Goal: Communication & Community: Answer question/provide support

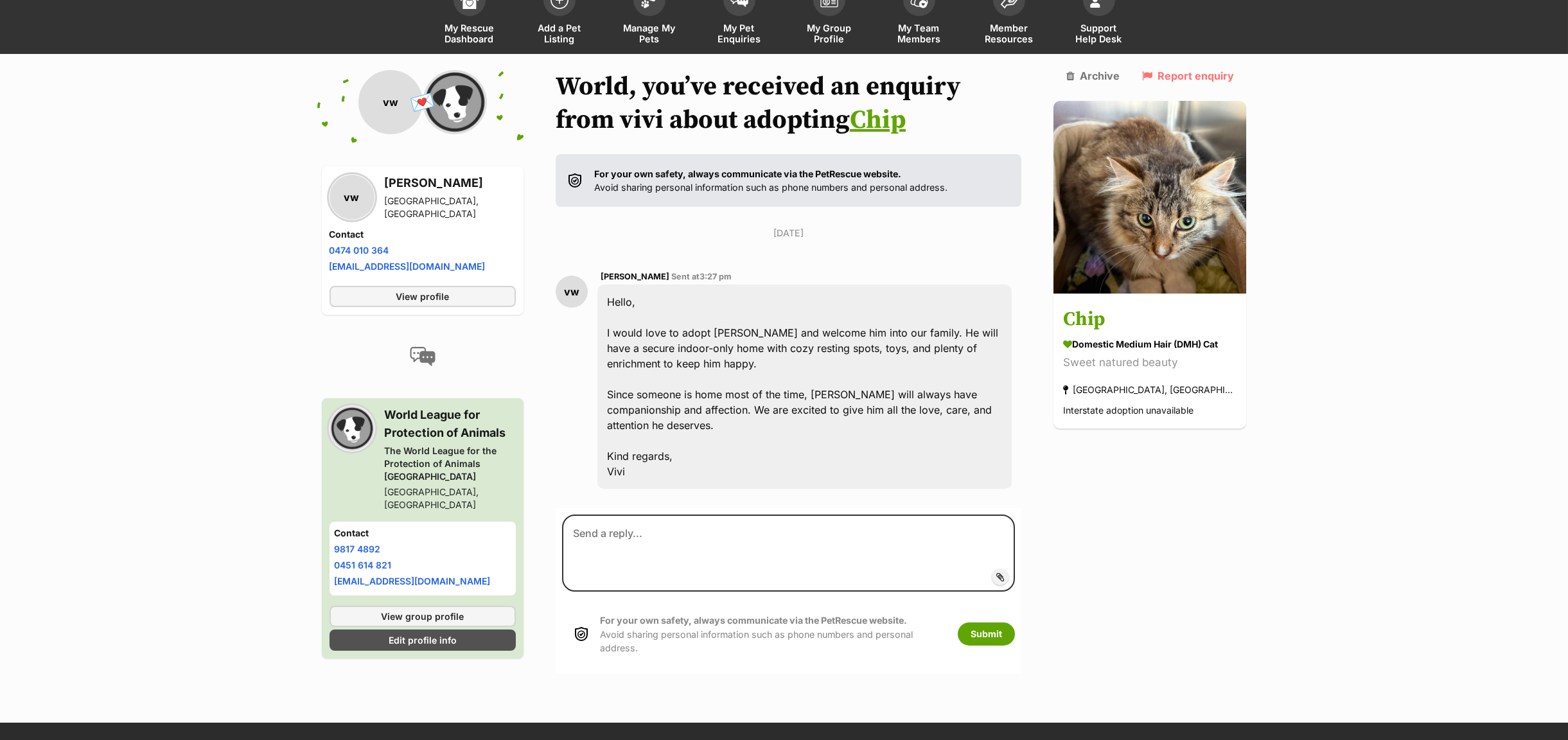
scroll to position [95, 0]
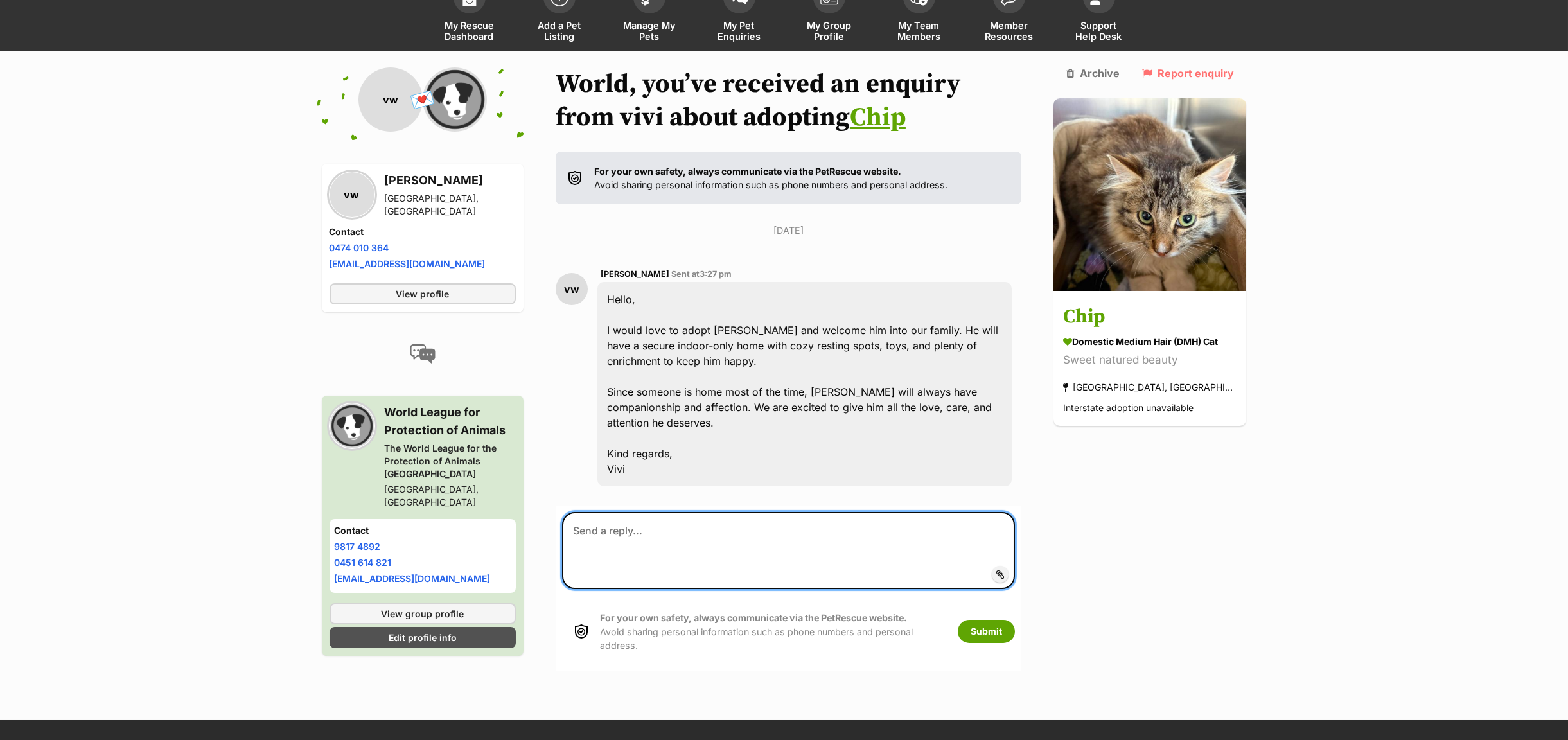
click at [577, 512] on textarea at bounding box center [788, 550] width 453 height 77
click at [803, 531] on textarea "Dear [PERSON_NAME] Thank you very much for your enquiry for Chip You are very c…" at bounding box center [788, 550] width 453 height 77
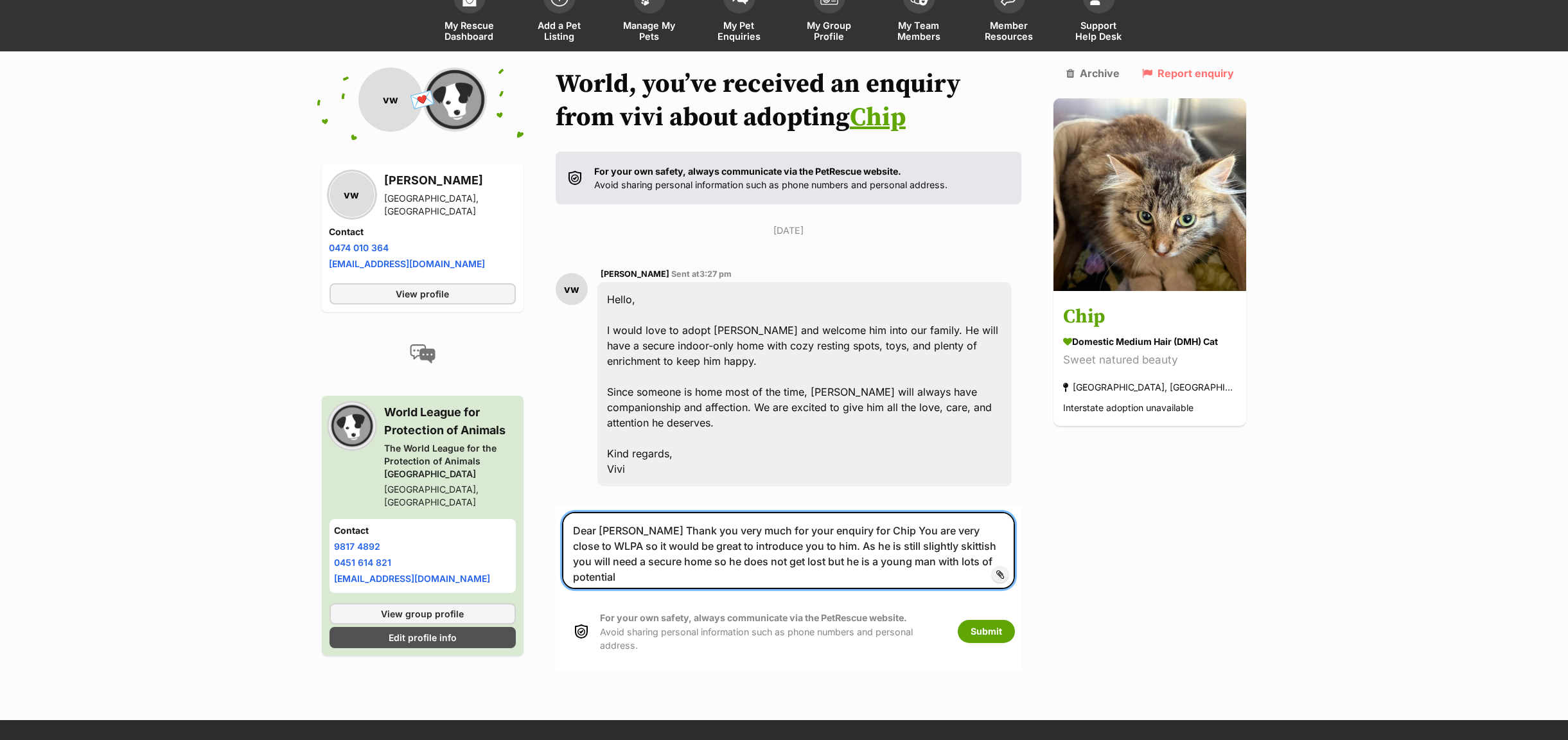
click at [948, 533] on textarea "Dear [PERSON_NAME] Thank you very much for your enquiry for Chip You are very c…" at bounding box center [788, 550] width 453 height 77
click at [968, 546] on textarea "Dear [PERSON_NAME] Thank you very much for your enquiry for Chip You are very c…" at bounding box center [788, 550] width 453 height 77
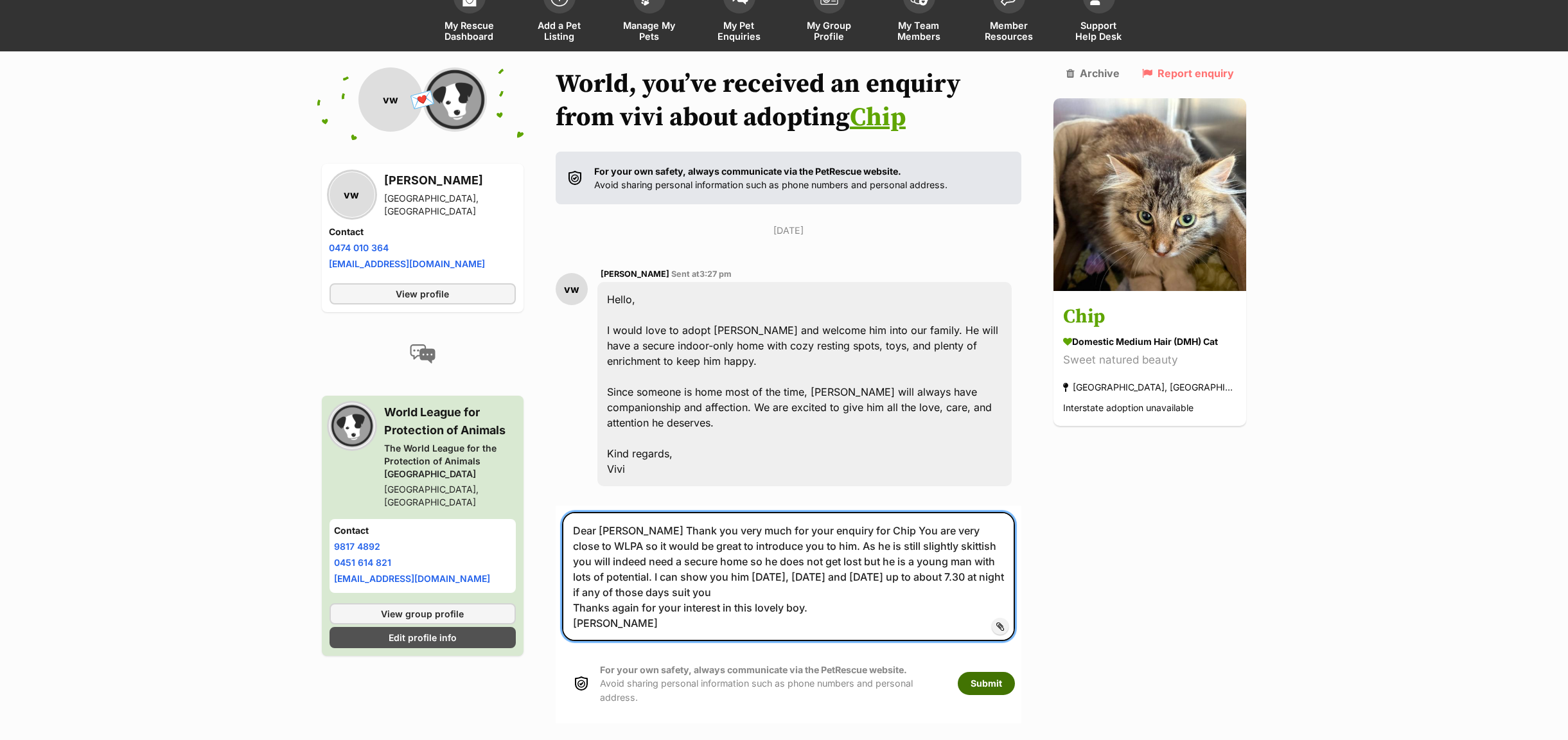
type textarea "Dear [PERSON_NAME] Thank you very much for your enquiry for Chip You are very c…"
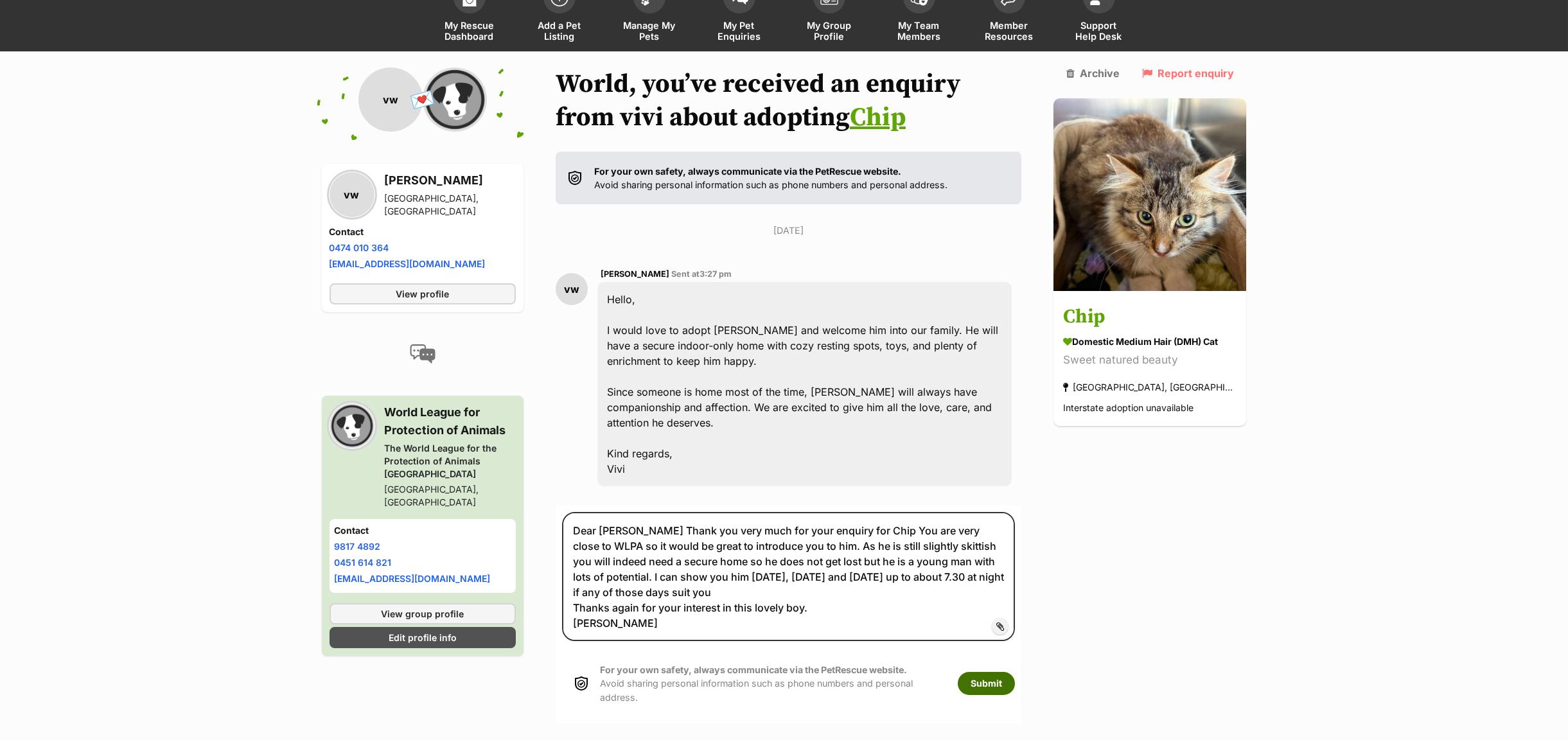
click at [985, 672] on button "Submit" at bounding box center [986, 683] width 57 height 23
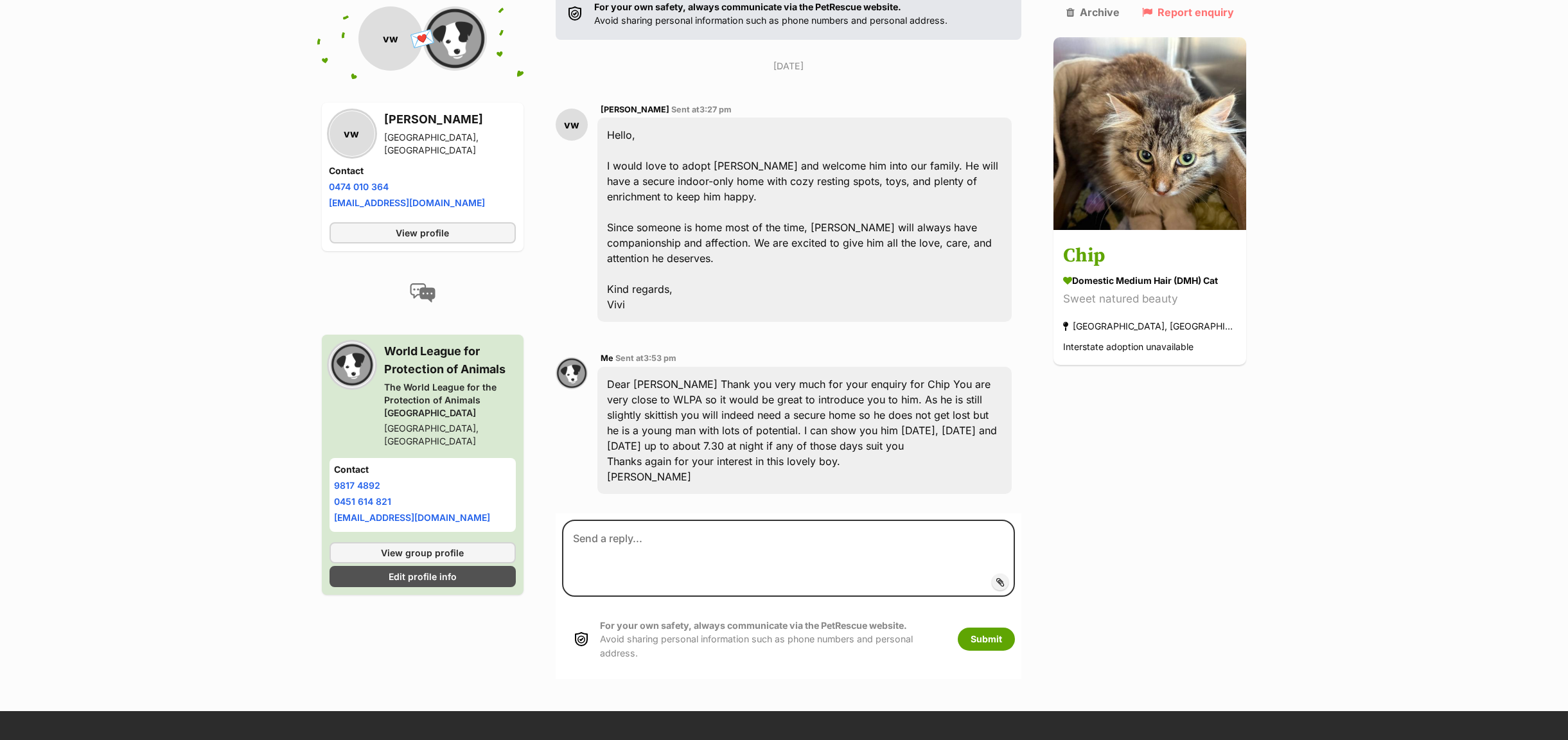
scroll to position [297, 0]
